Goal: Task Accomplishment & Management: Use online tool/utility

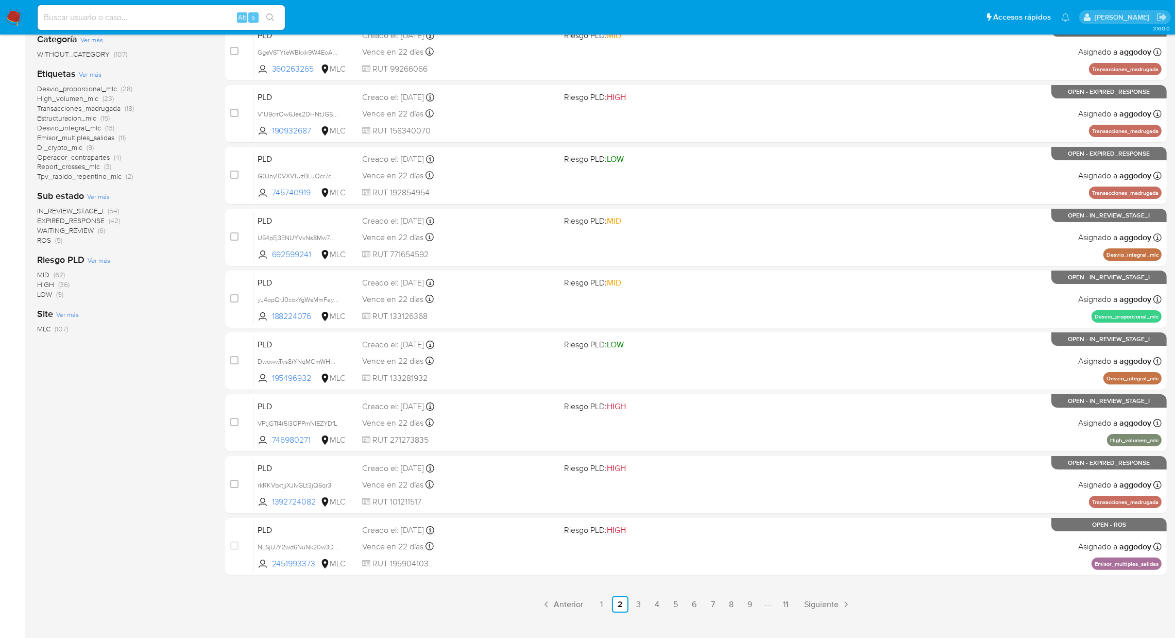
scroll to position [212, 0]
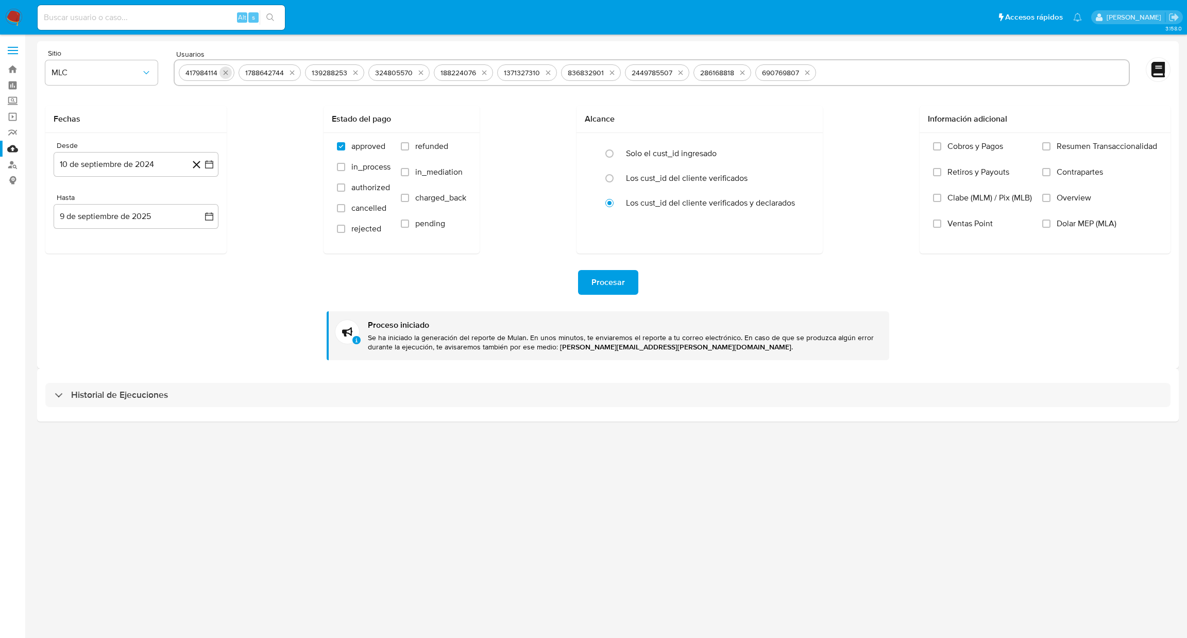
click at [223, 73] on icon "quitar 417984114" at bounding box center [226, 73] width 8 height 8
click at [241, 73] on div "1788642744" at bounding box center [264, 73] width 47 height 10
click at [223, 73] on div "1788642744" at bounding box center [204, 73] width 47 height 10
click at [231, 72] on icon "quitar 1788642744" at bounding box center [232, 73] width 5 height 5
click at [231, 72] on icon "quitar 139288253" at bounding box center [229, 73] width 8 height 8
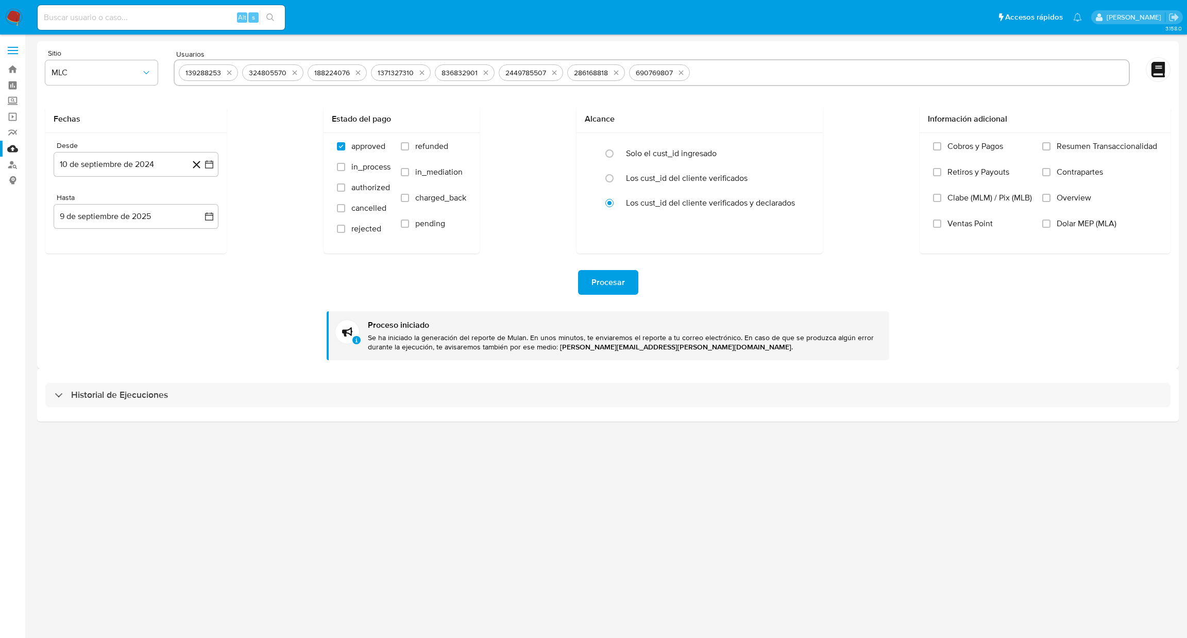
click at [293, 72] on icon "quitar 324805570" at bounding box center [295, 73] width 5 height 5
click at [231, 72] on icon "quitar 188224076" at bounding box center [229, 73] width 8 height 8
click at [231, 72] on icon "quitar 1371327310" at bounding box center [230, 73] width 8 height 8
click at [231, 72] on icon "quitar 836832901" at bounding box center [230, 73] width 8 height 8
click at [294, 72] on icon "quitar 2449785507" at bounding box center [298, 73] width 8 height 8
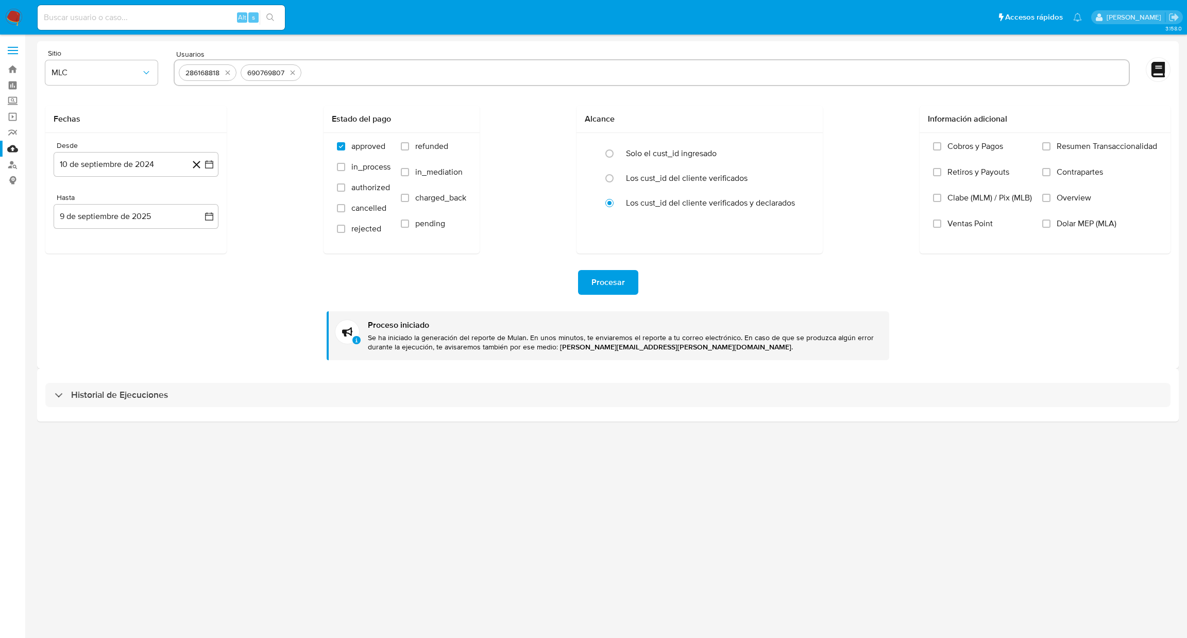
click at [231, 72] on icon "quitar 286168818" at bounding box center [228, 73] width 8 height 8
click at [231, 72] on icon "quitar 690769807" at bounding box center [231, 73] width 5 height 5
click at [231, 71] on input "text" at bounding box center [652, 72] width 946 height 16
paste input "746980271"
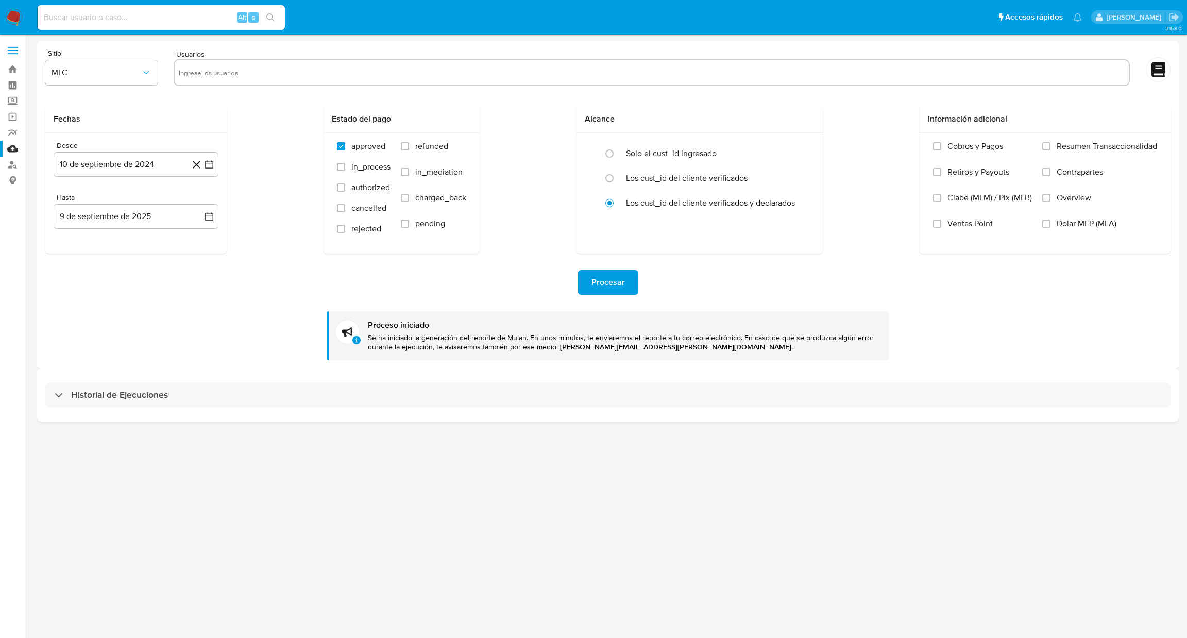
type input "746980271"
click at [614, 289] on span "Procesar" at bounding box center [608, 282] width 33 height 23
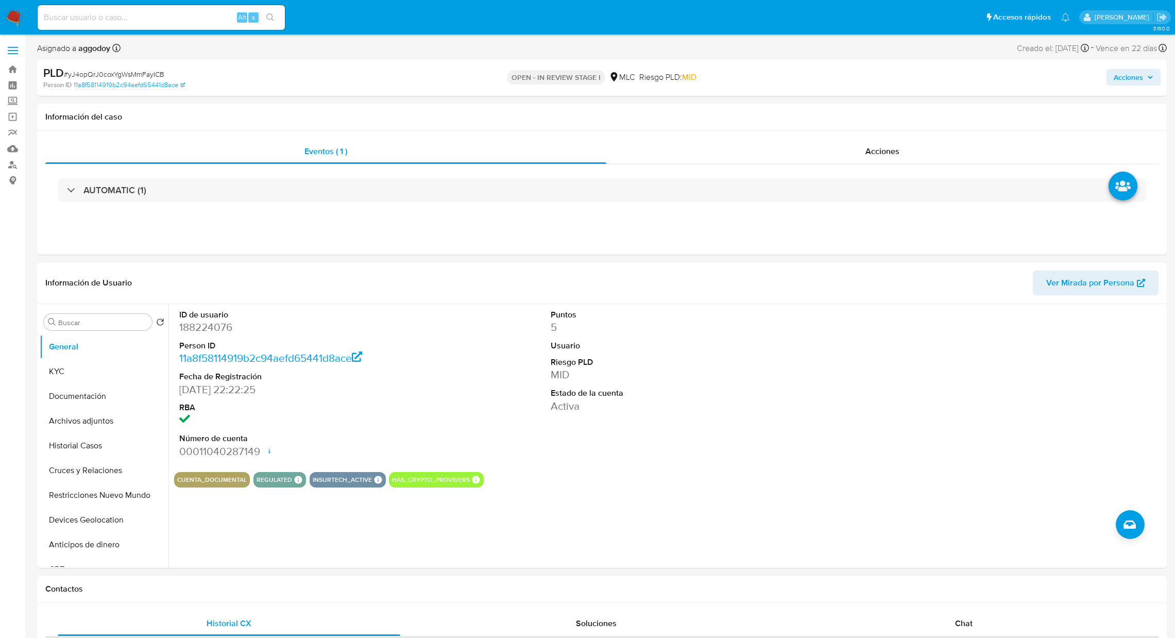
select select "10"
